Goal: Transaction & Acquisition: Download file/media

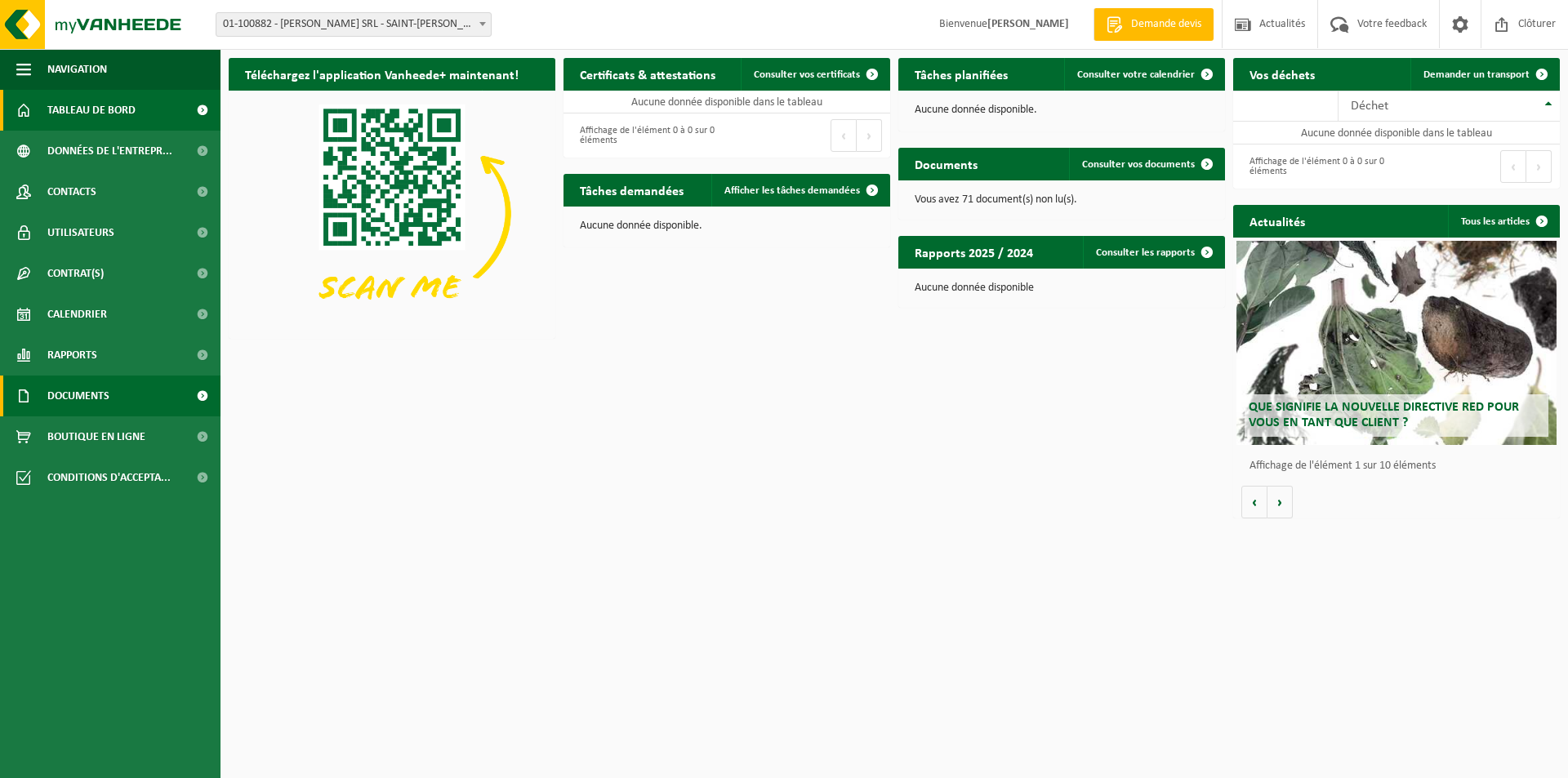
click at [84, 401] on span "Documents" at bounding box center [78, 396] width 62 height 41
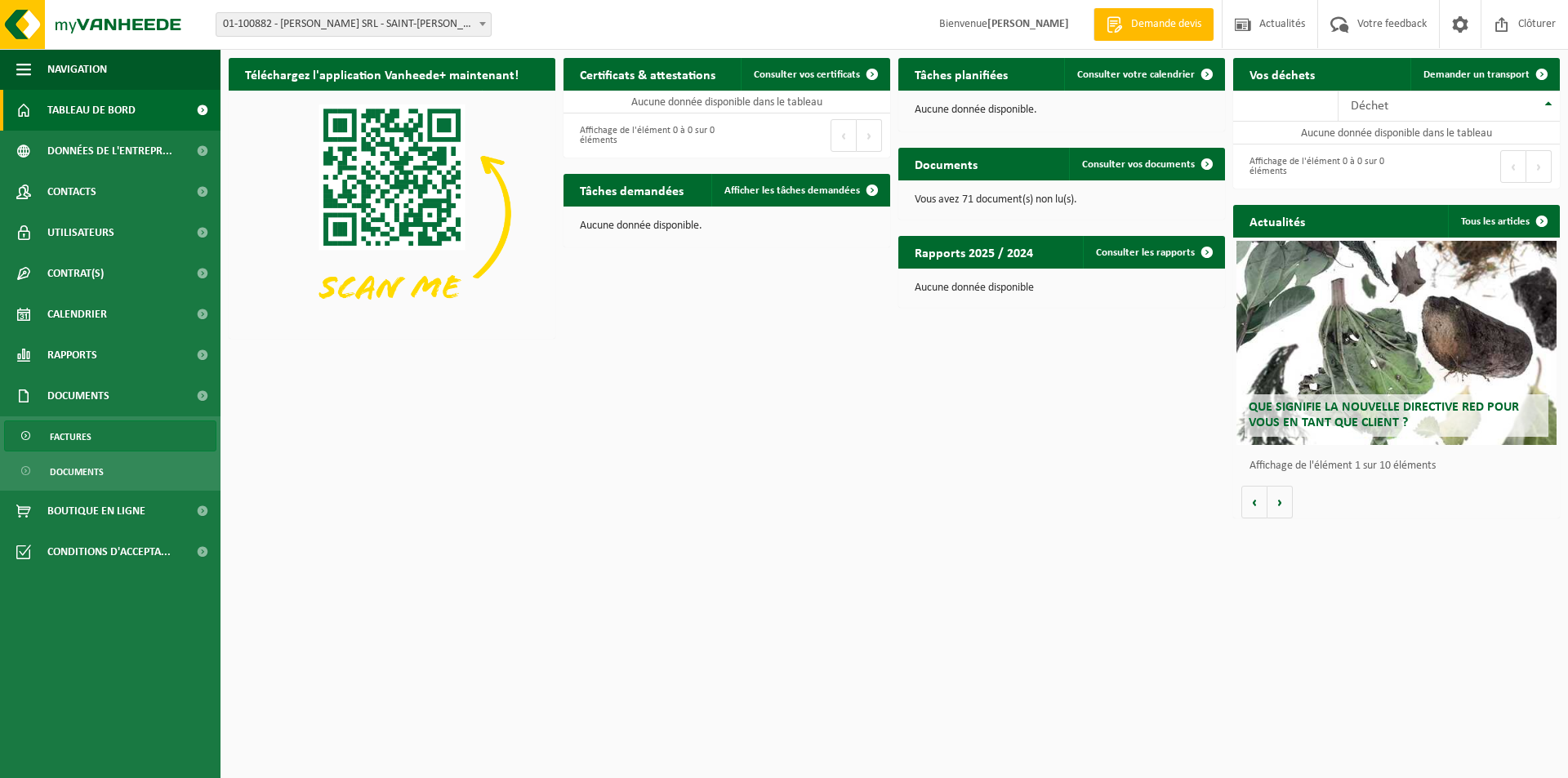
click at [92, 437] on link "Factures" at bounding box center [110, 436] width 213 height 31
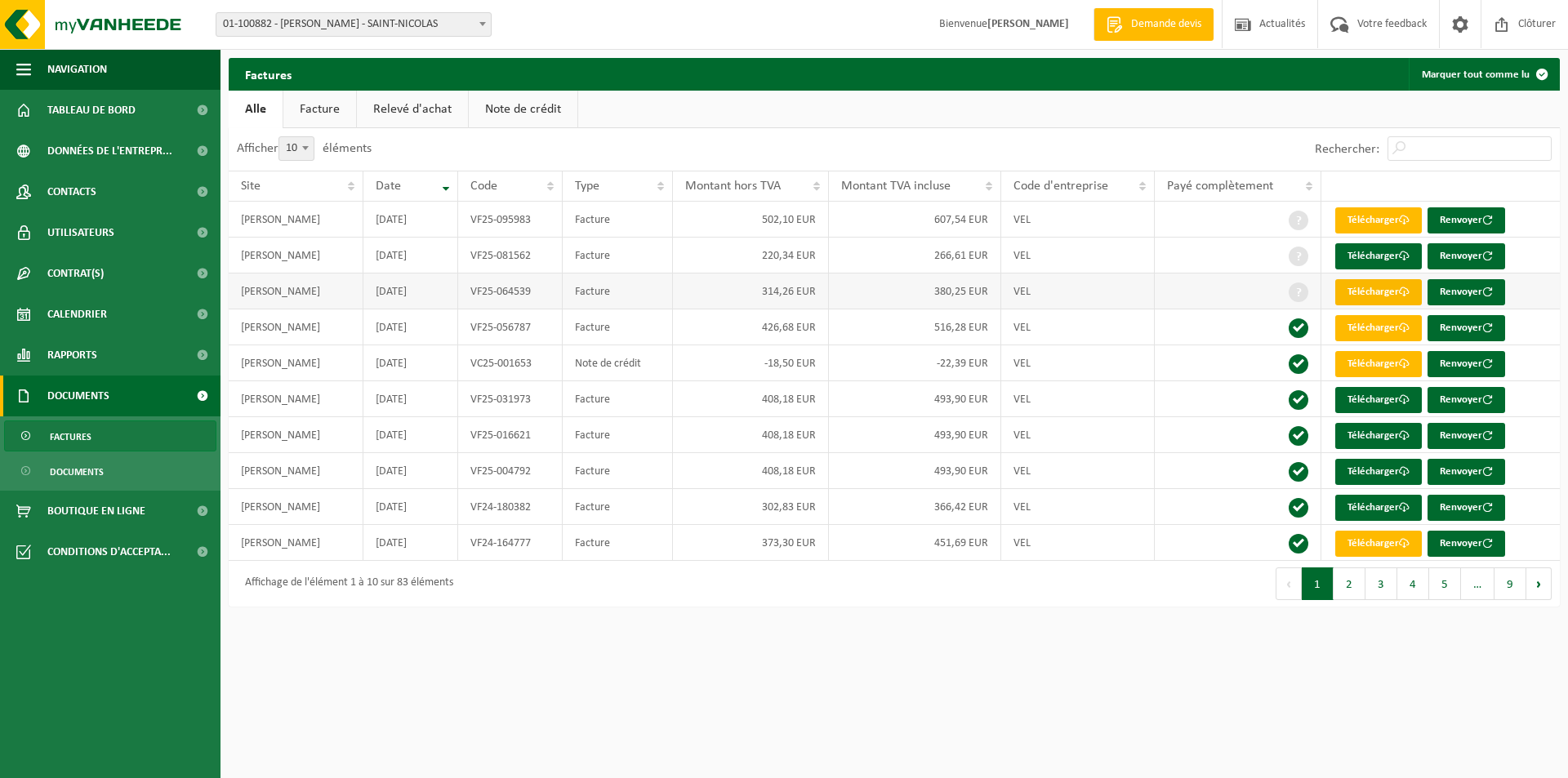
click at [1399, 296] on link "Télécharger" at bounding box center [1378, 292] width 86 height 26
click at [1389, 256] on link "Télécharger" at bounding box center [1378, 256] width 86 height 26
